Goal: Browse casually: Explore the website without a specific task or goal

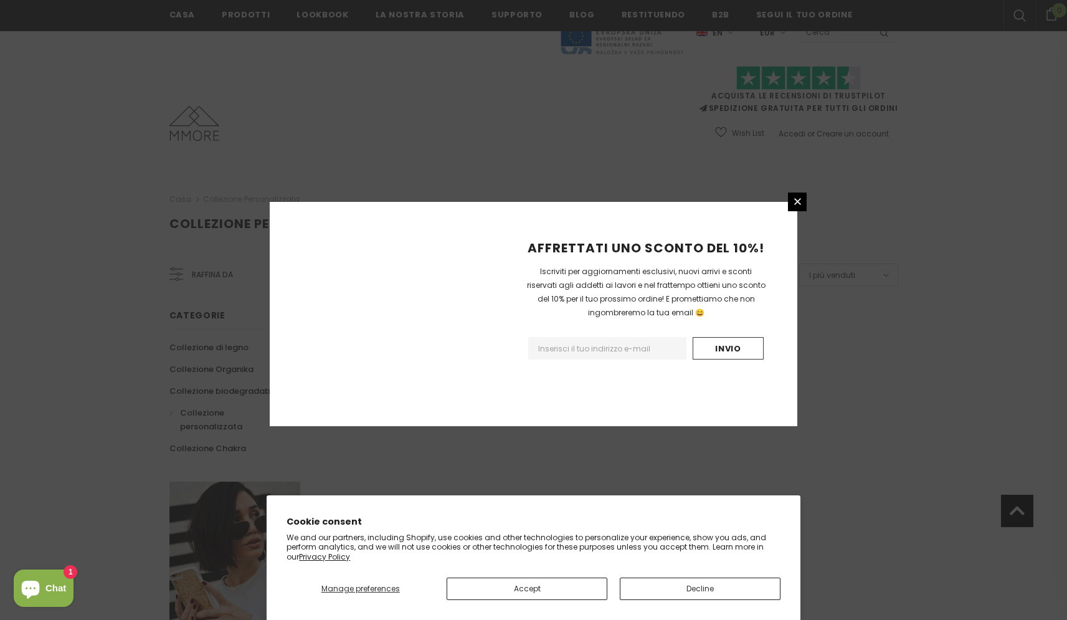
scroll to position [657, 0]
